Goal: Find contact information: Find contact information

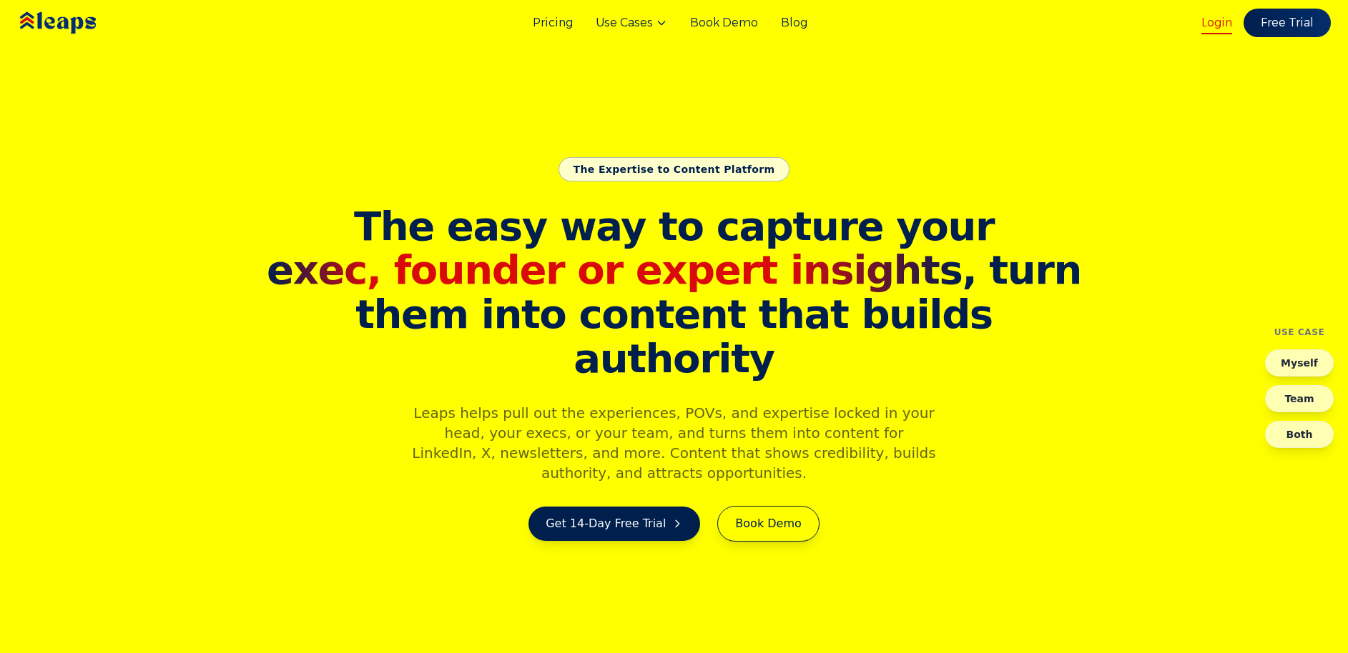
click at [1217, 24] on link "Login" at bounding box center [1216, 22] width 31 height 17
click at [1196, 17] on div "Pricing Use Cases Book Demo Blog Login Free Trial" at bounding box center [674, 23] width 1348 height 46
click at [1209, 20] on link "Login" at bounding box center [1216, 22] width 31 height 17
click at [1225, 25] on link "Login" at bounding box center [1216, 22] width 31 height 17
click at [1210, 31] on div "Login Free Trial" at bounding box center [1265, 23] width 129 height 29
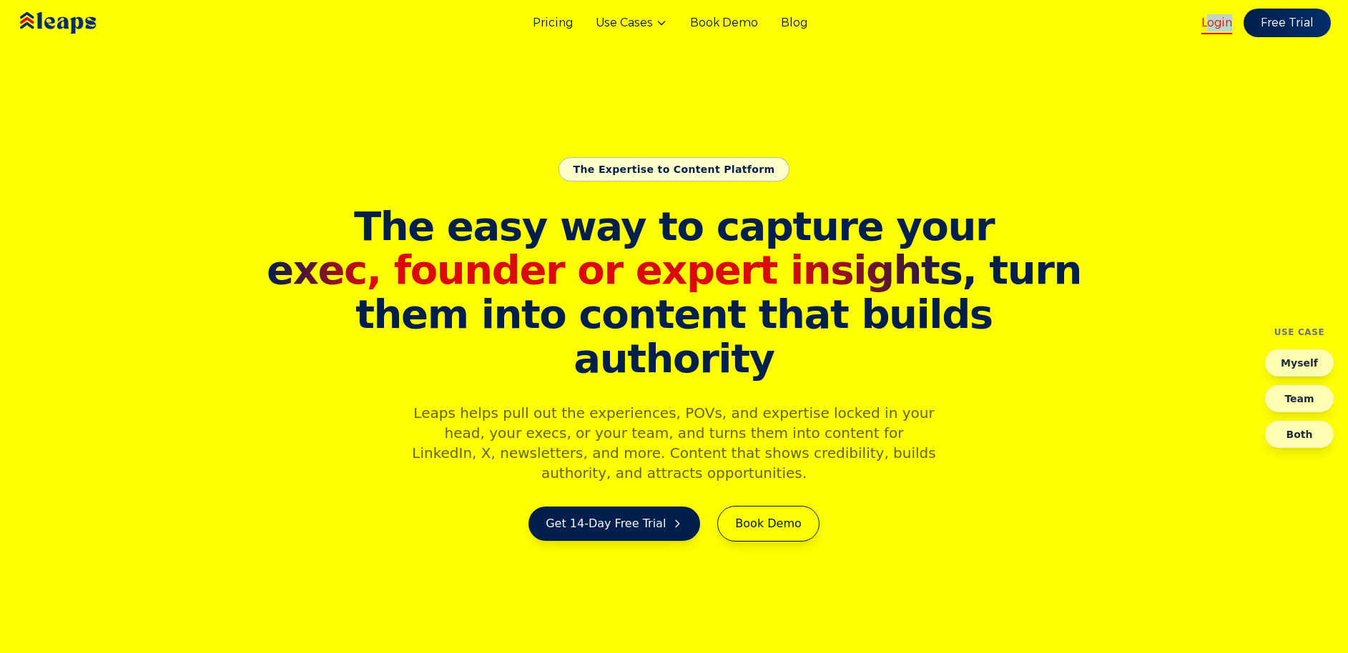
click at [1206, 24] on link "Login" at bounding box center [1216, 22] width 31 height 17
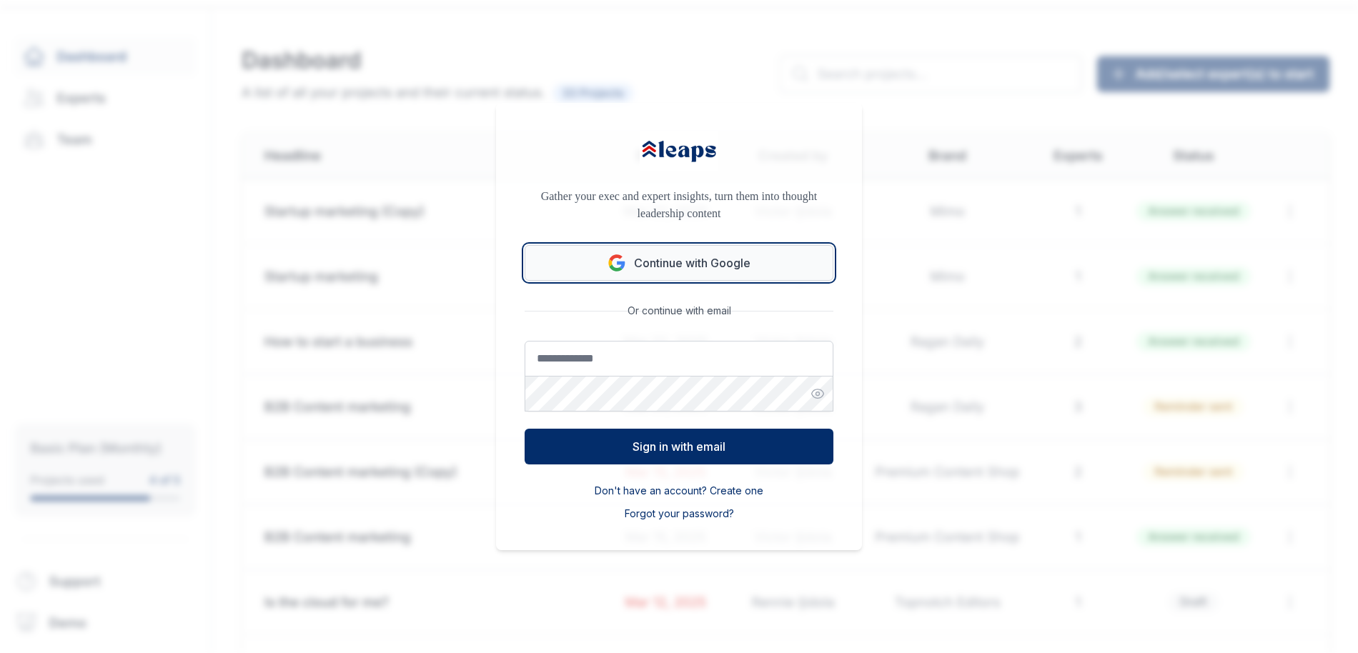
click at [682, 264] on button "Continue with Google" at bounding box center [679, 263] width 309 height 36
click at [682, 263] on button "Continue with Google" at bounding box center [679, 263] width 309 height 36
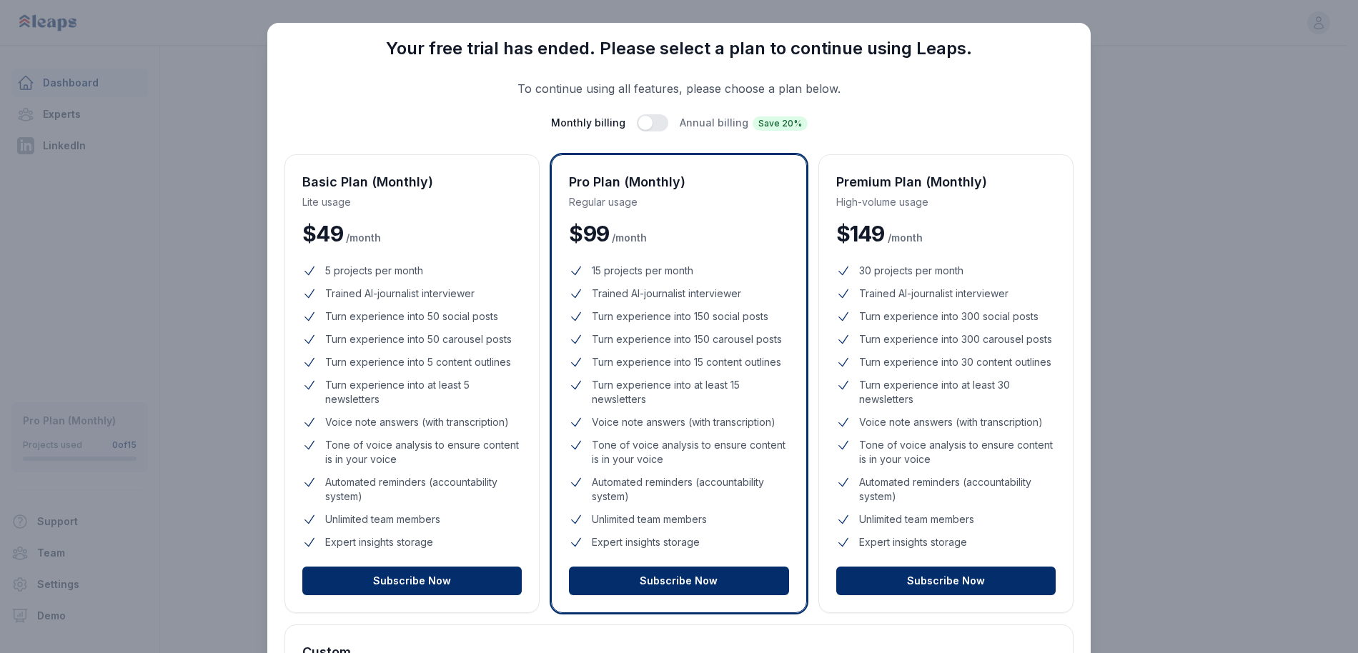
click at [1237, 248] on div "Close Your free trial has ended. Please select a plan to continue using Leaps. …" at bounding box center [679, 419] width 1358 height 838
click at [115, 108] on div "Close Your free trial has ended. Please select a plan to continue using Leaps. …" at bounding box center [679, 419] width 1358 height 838
click at [234, 122] on div "Close Your free trial has ended. Please select a plan to continue using Leaps. …" at bounding box center [679, 419] width 1358 height 838
click at [232, 124] on div "Close Your free trial has ended. Please select a plan to continue using Leaps. …" at bounding box center [679, 419] width 1358 height 838
click at [1195, 184] on div "Close Your free trial has ended. Please select a plan to continue using Leaps. …" at bounding box center [679, 419] width 1358 height 838
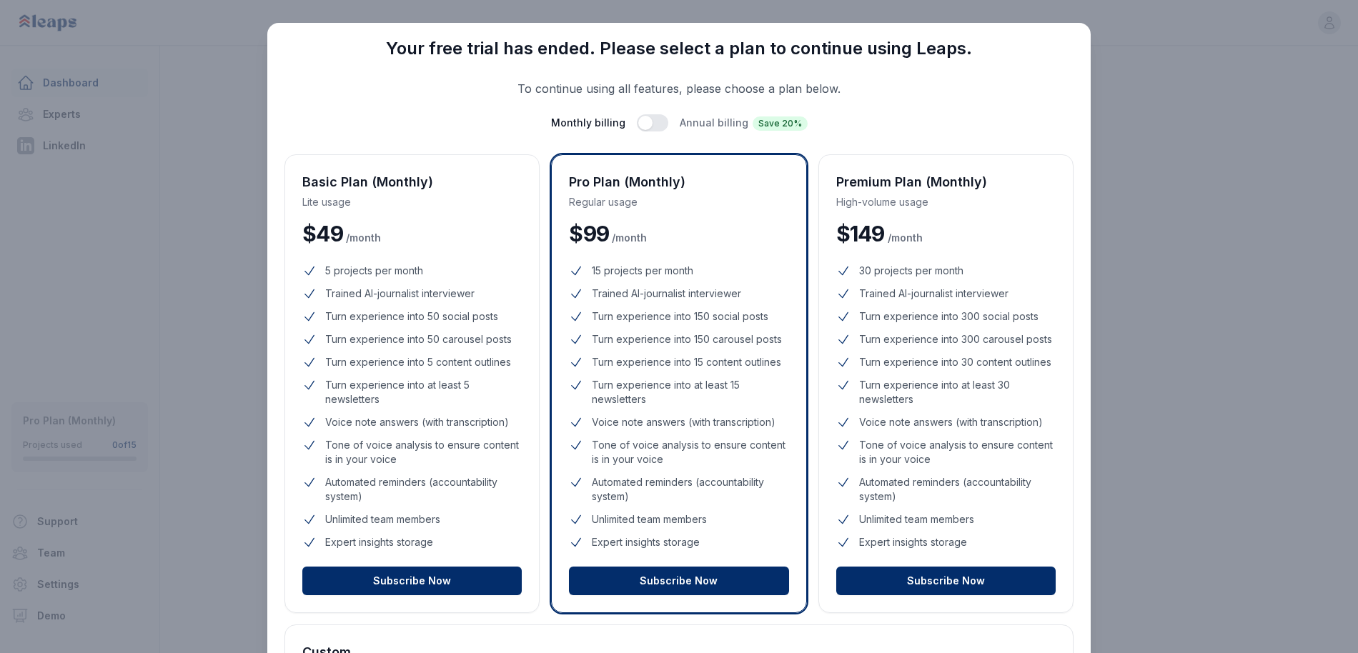
click at [1192, 154] on div "Close Your free trial has ended. Please select a plan to continue using Leaps. …" at bounding box center [679, 419] width 1358 height 838
click at [71, 79] on div "Close Your free trial has ended. Please select a plan to continue using Leaps. …" at bounding box center [679, 419] width 1358 height 838
click at [68, 87] on div "Close Your free trial has ended. Please select a plan to continue using Leaps. …" at bounding box center [679, 419] width 1358 height 838
click at [51, 127] on div "Close Your free trial has ended. Please select a plan to continue using Leaps. …" at bounding box center [679, 419] width 1358 height 838
click at [54, 120] on div "Close Your free trial has ended. Please select a plan to continue using Leaps. …" at bounding box center [679, 419] width 1358 height 838
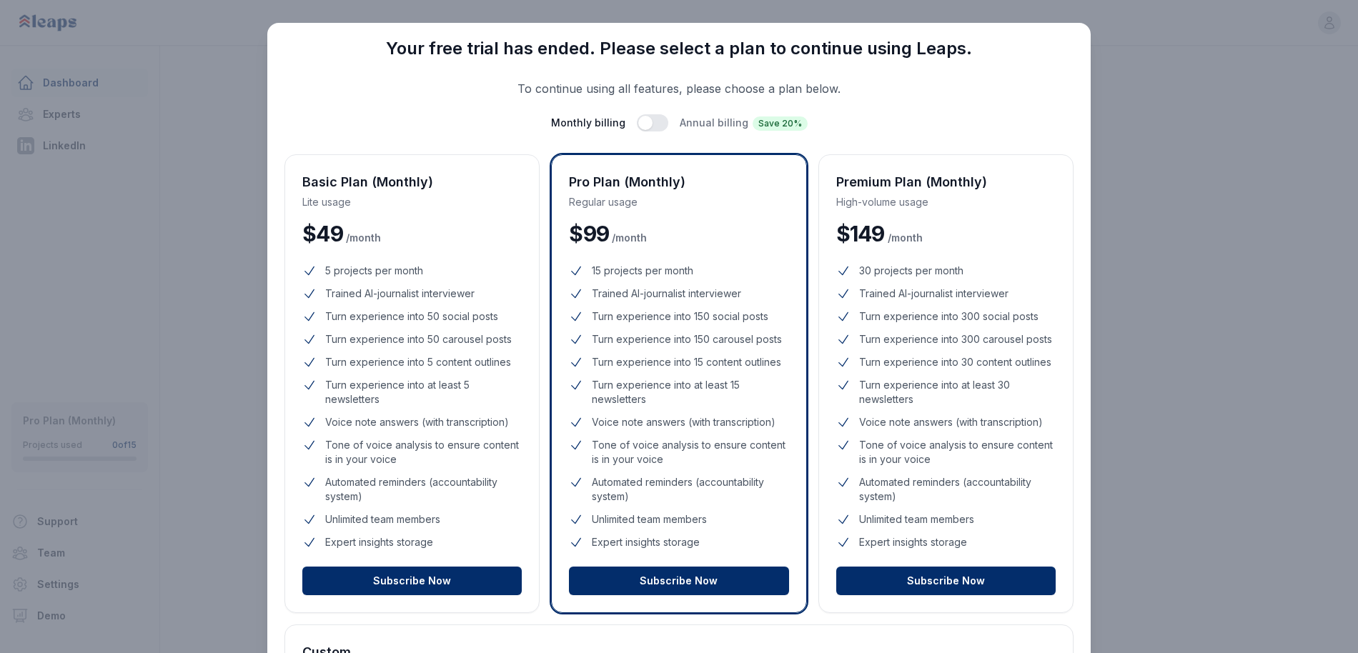
click at [56, 116] on div "Close Your free trial has ended. Please select a plan to continue using Leaps. …" at bounding box center [679, 419] width 1358 height 838
click at [56, 119] on div "Close Your free trial has ended. Please select a plan to continue using Leaps. …" at bounding box center [679, 419] width 1358 height 838
click at [1211, 125] on div "Close Your free trial has ended. Please select a plan to continue using Leaps. …" at bounding box center [679, 419] width 1358 height 838
click at [1210, 124] on div "Close Your free trial has ended. Please select a plan to continue using Leaps. …" at bounding box center [679, 419] width 1358 height 838
click at [1177, 129] on div "Close Your free trial has ended. Please select a plan to continue using Leaps. …" at bounding box center [679, 419] width 1358 height 838
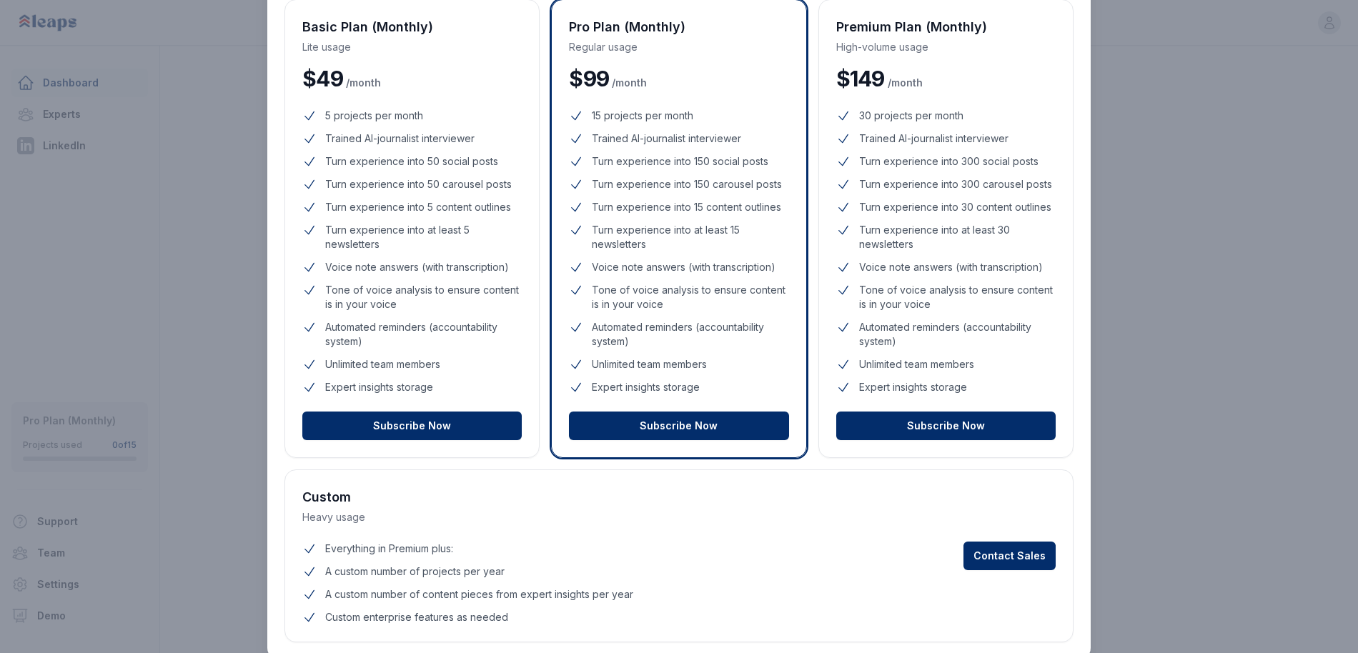
scroll to position [184, 0]
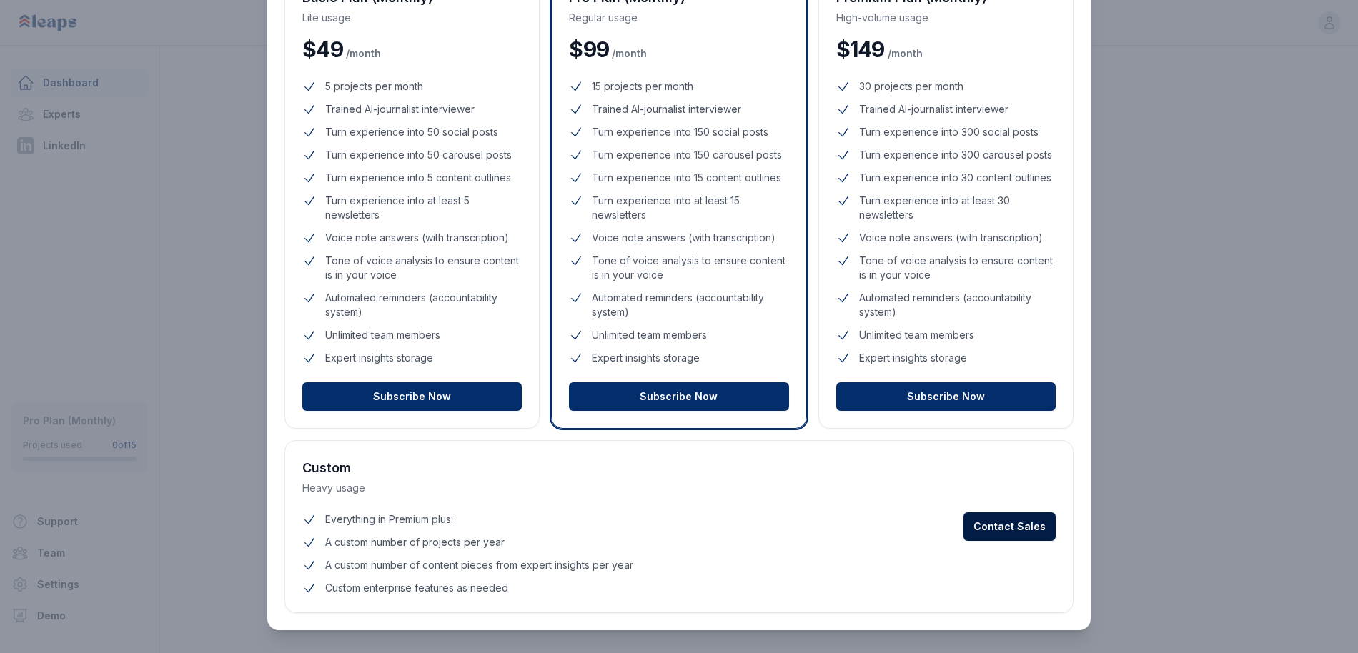
click at [1007, 528] on button "Contact Sales" at bounding box center [1010, 527] width 92 height 29
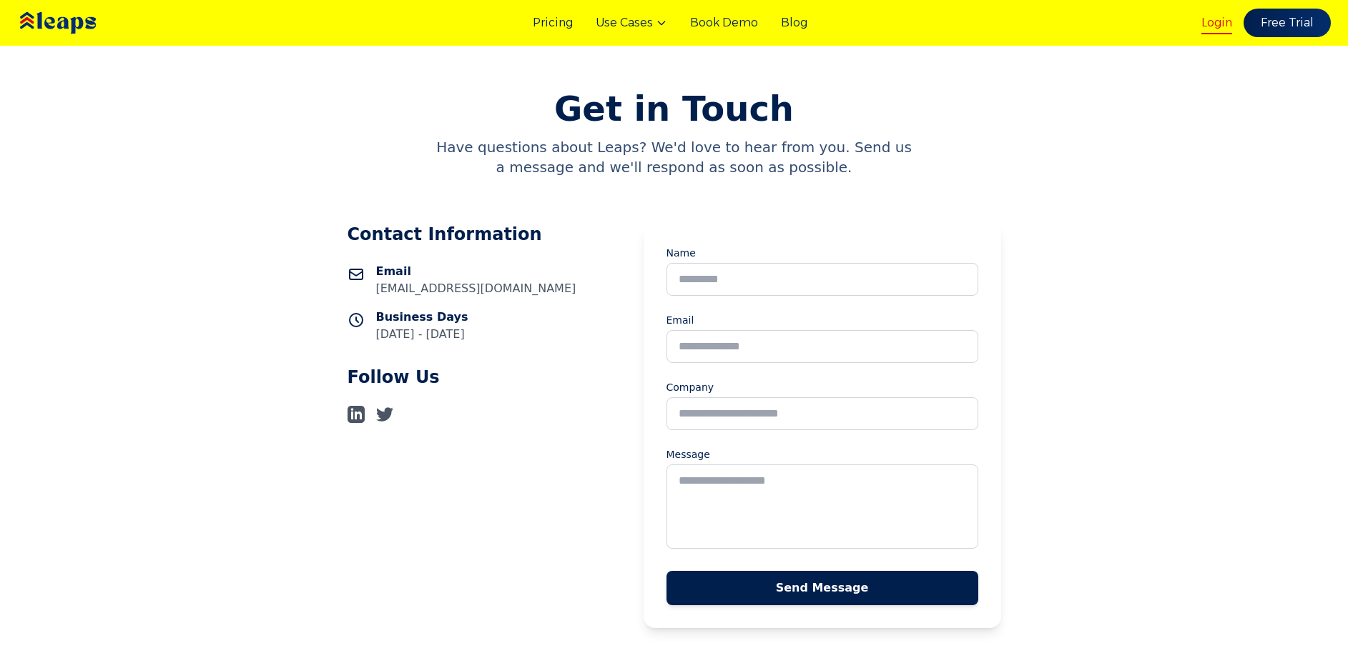
click at [1225, 24] on link "Login" at bounding box center [1216, 22] width 31 height 17
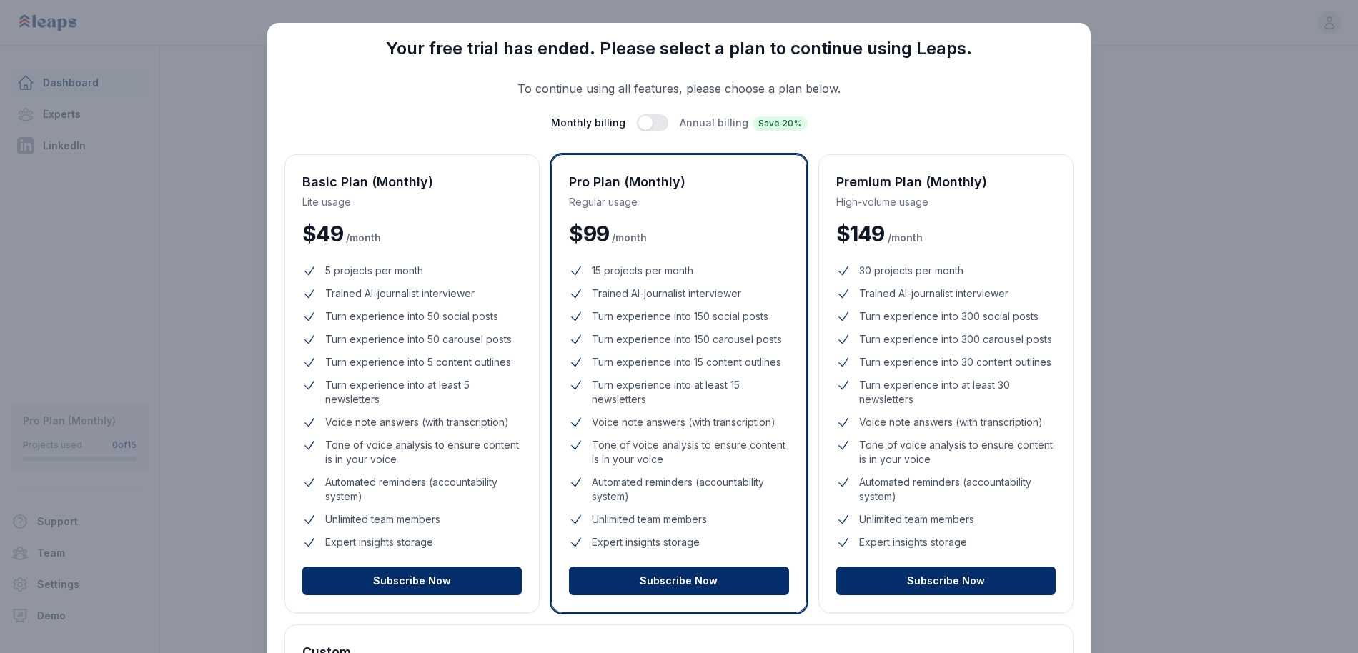
click at [41, 578] on div "Close Your free trial has ended. Please select a plan to continue using Leaps. …" at bounding box center [679, 419] width 1358 height 838
click at [54, 592] on div "Close Your free trial has ended. Please select a plan to continue using Leaps. …" at bounding box center [679, 419] width 1358 height 838
click at [52, 587] on div "Close Your free trial has ended. Please select a plan to continue using Leaps. …" at bounding box center [679, 419] width 1358 height 838
click at [1143, 253] on div "Close Your free trial has ended. Please select a plan to continue using Leaps. …" at bounding box center [679, 419] width 1358 height 838
